Goal: Transaction & Acquisition: Subscribe to service/newsletter

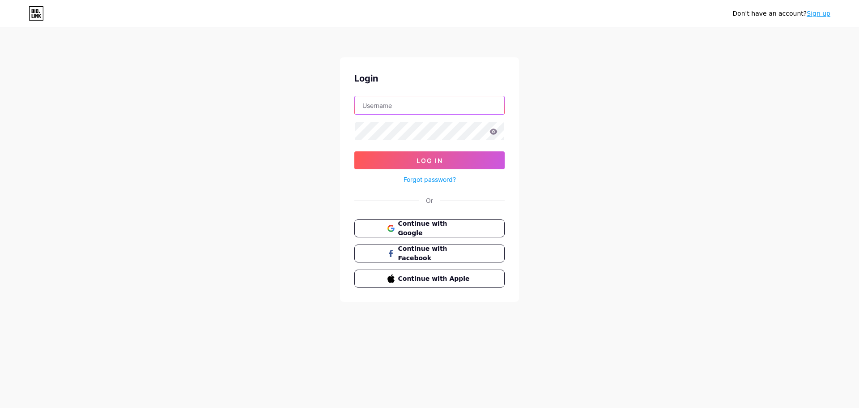
type input "[EMAIL_ADDRESS][DOMAIN_NAME]"
click at [729, 71] on div "Don't have an account? Sign up Login [EMAIL_ADDRESS][DOMAIN_NAME] Log In Forgot…" at bounding box center [429, 165] width 859 height 330
click at [822, 14] on link "Sign up" at bounding box center [819, 13] width 24 height 7
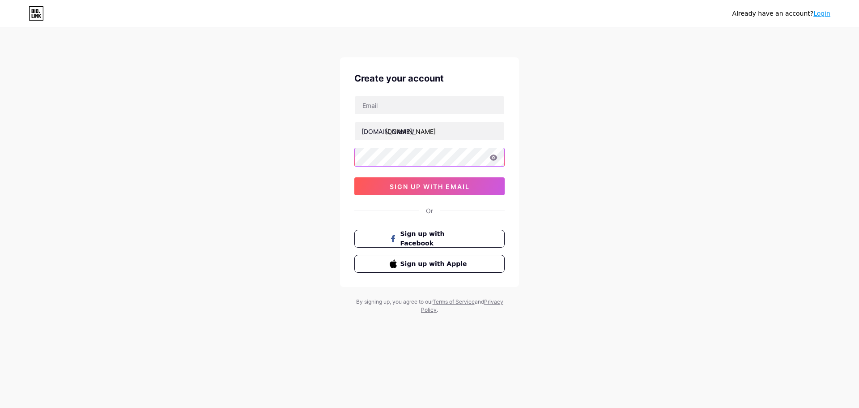
type input "[EMAIL_ADDRESS][DOMAIN_NAME]"
click at [460, 108] on input "text" at bounding box center [429, 105] width 149 height 18
click at [662, 92] on div "Already have an account? Login Create your account [DOMAIN_NAME]/ [EMAIL_ADDRES…" at bounding box center [429, 171] width 859 height 342
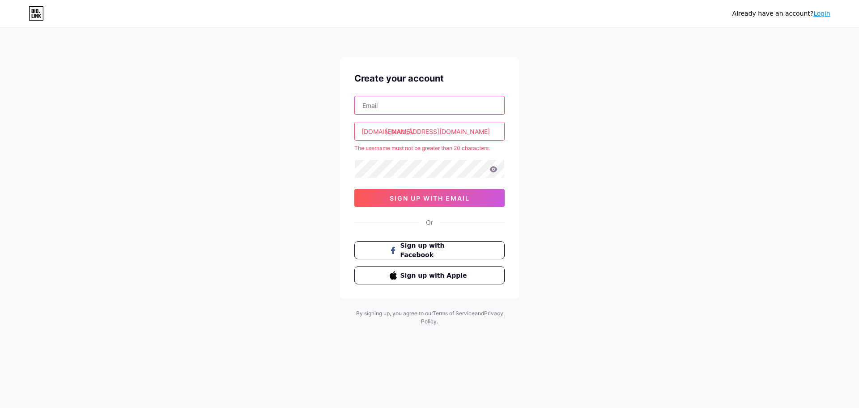
click at [446, 98] on input "text" at bounding box center [429, 105] width 149 height 18
paste input "[EMAIL_ADDRESS][DOMAIN_NAME]"
type input "[EMAIL_ADDRESS][DOMAIN_NAME]"
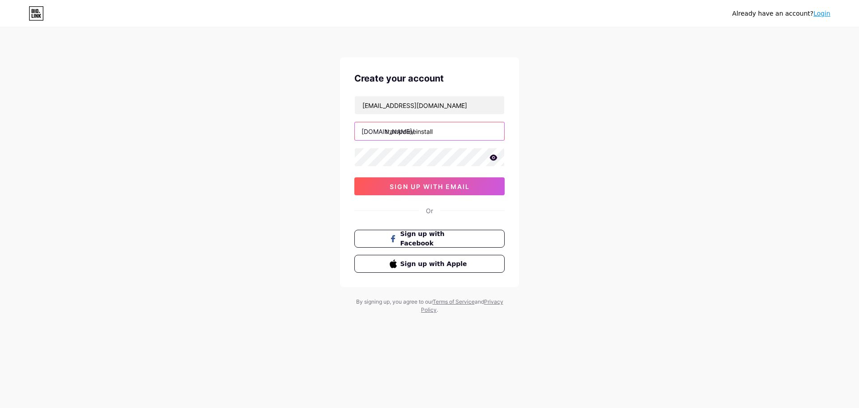
type input "trampolineinstall"
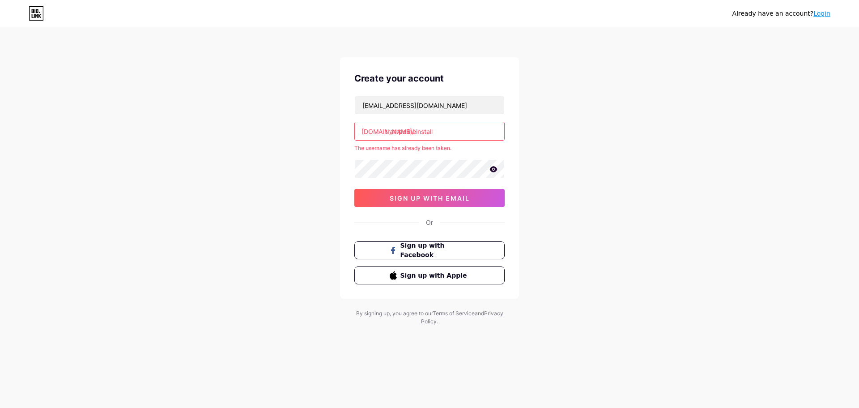
drag, startPoint x: 417, startPoint y: 128, endPoint x: 826, endPoint y: 16, distance: 424.1
click at [826, 16] on link "Login" at bounding box center [822, 13] width 17 height 7
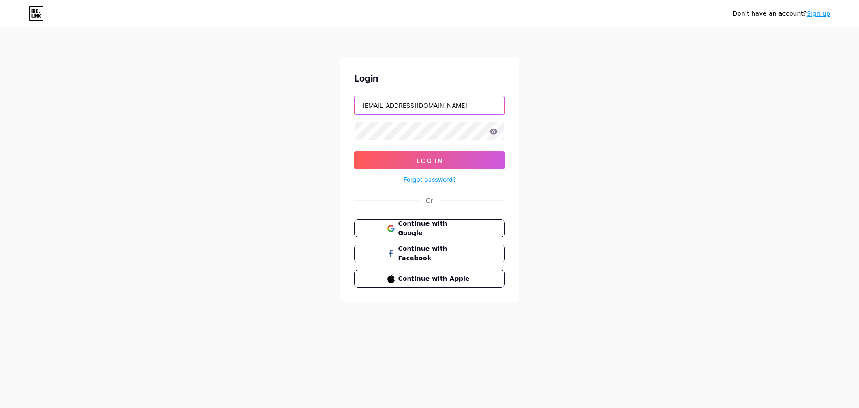
click at [456, 109] on input "[EMAIL_ADDRESS][DOMAIN_NAME]" at bounding box center [429, 105] width 149 height 18
click at [451, 106] on input "text" at bounding box center [429, 105] width 149 height 18
type input "trampolineinstall"
click at [379, 156] on button "Log In" at bounding box center [429, 160] width 150 height 18
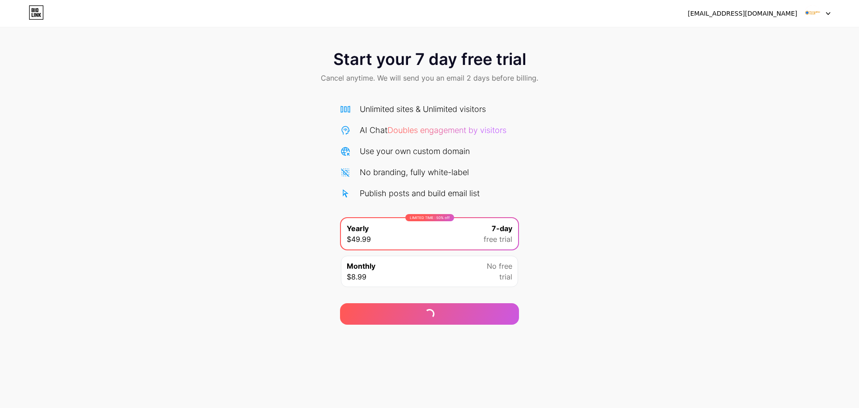
click at [817, 13] on img at bounding box center [812, 13] width 17 height 17
click at [818, 13] on img at bounding box center [812, 13] width 17 height 17
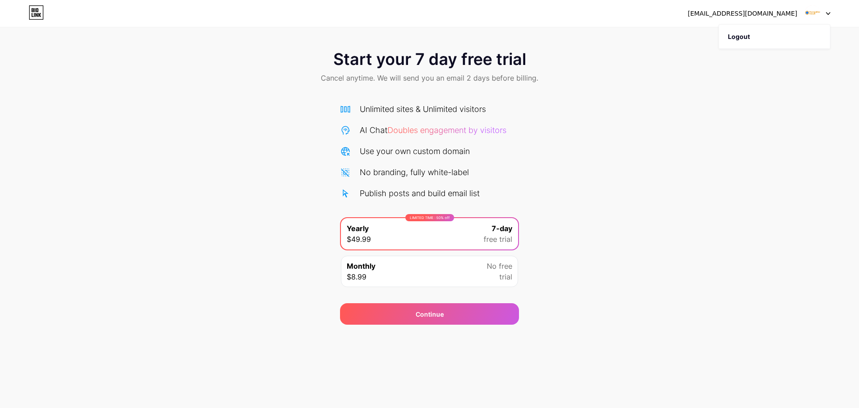
click at [38, 16] on icon at bounding box center [36, 12] width 15 height 14
click at [38, 16] on html "[EMAIL_ADDRESS][DOMAIN_NAME] Logout Link Copied Start your 7 day free trial Can…" at bounding box center [429, 204] width 859 height 408
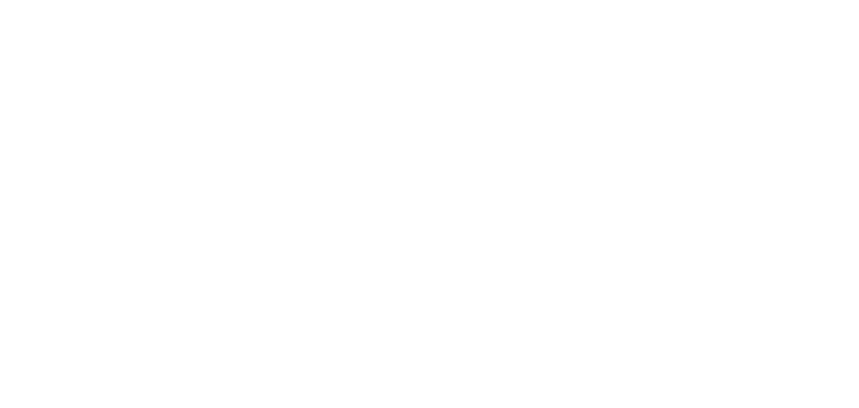
click at [38, 0] on html at bounding box center [429, 0] width 859 height 0
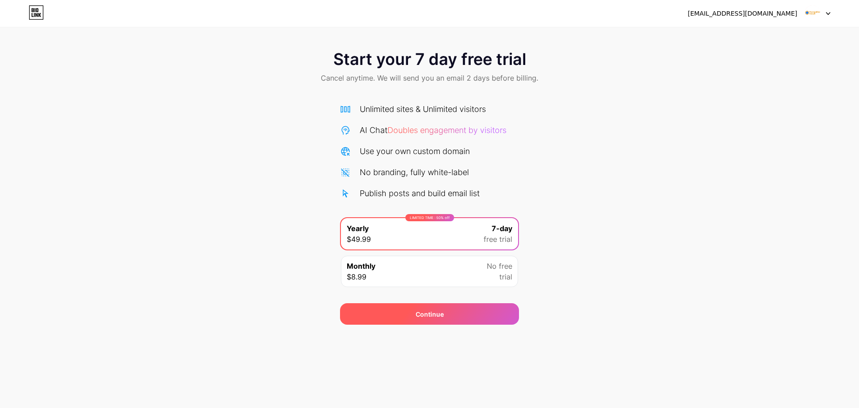
click at [451, 306] on div "Continue" at bounding box center [429, 313] width 179 height 21
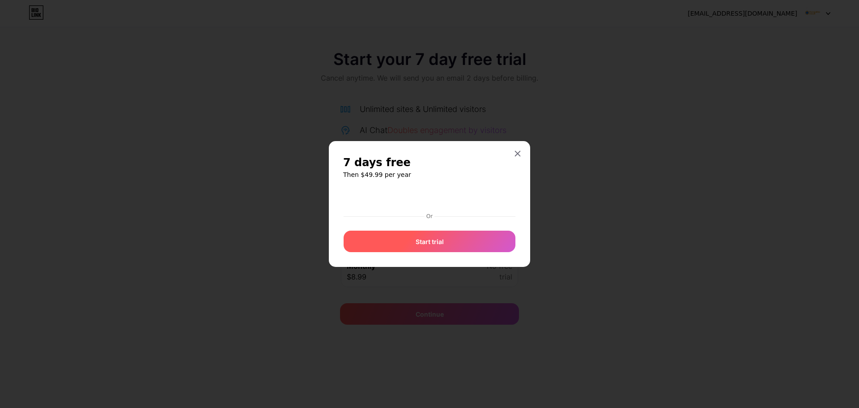
click at [469, 238] on div "Start trial" at bounding box center [430, 240] width 172 height 21
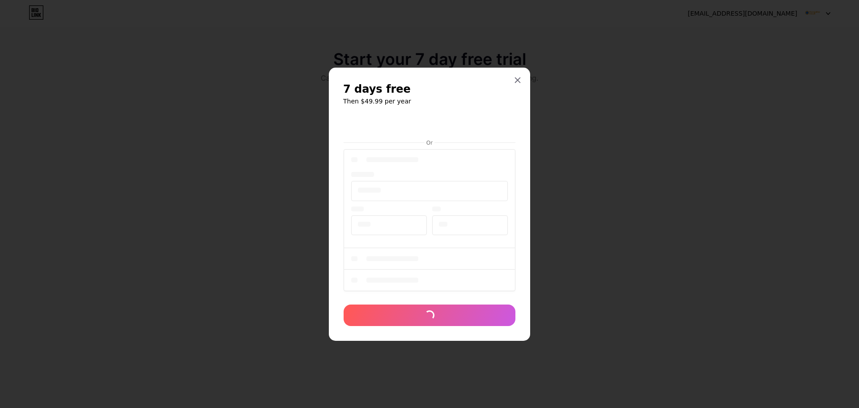
click at [472, 239] on div at bounding box center [430, 221] width 172 height 148
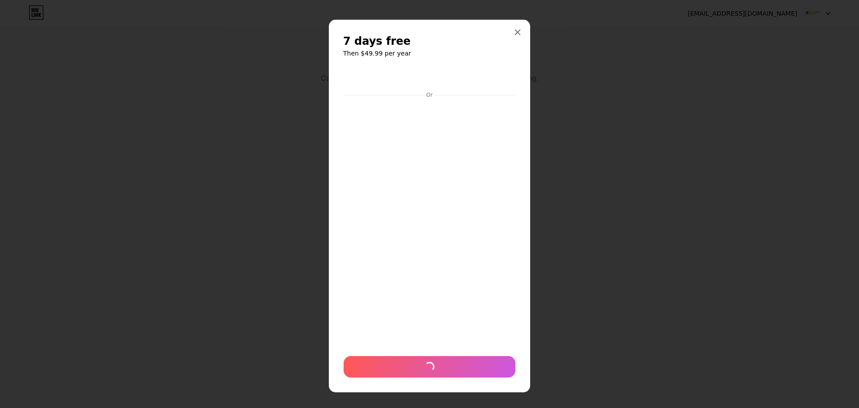
click at [517, 153] on div "7 days free Then $49.99 per year Or" at bounding box center [429, 206] width 201 height 372
click at [510, 152] on iframe at bounding box center [429, 222] width 175 height 247
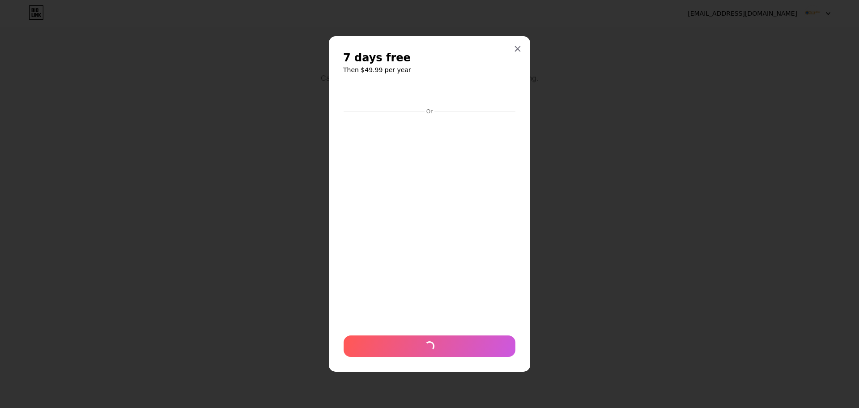
click at [520, 153] on div "7 days free Then $49.99 per year Or" at bounding box center [429, 204] width 201 height 336
click at [517, 79] on div "7 days free Then $49.99 per year Or" at bounding box center [429, 204] width 201 height 336
click at [518, 79] on div "7 days free Then $49.99 per year Or" at bounding box center [429, 204] width 201 height 336
click at [707, 73] on div at bounding box center [429, 204] width 859 height 408
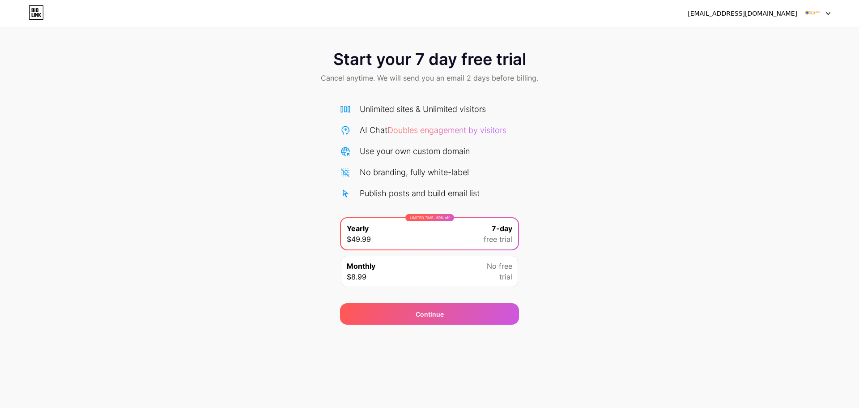
click at [707, 73] on div "Start your 7 day free trial Cancel anytime. We will send you an email 2 days be…" at bounding box center [429, 67] width 859 height 53
drag, startPoint x: 394, startPoint y: 206, endPoint x: 375, endPoint y: 201, distance: 20.3
click at [375, 201] on div "Unlimited sites & Unlimited visitors AI Chat Doubles engagement by visitors Use…" at bounding box center [429, 197] width 179 height 189
click at [211, 66] on div "Start your 7 day free trial Cancel anytime. We will send you an email 2 days be…" at bounding box center [429, 67] width 859 height 53
